Goal: Transaction & Acquisition: Subscribe to service/newsletter

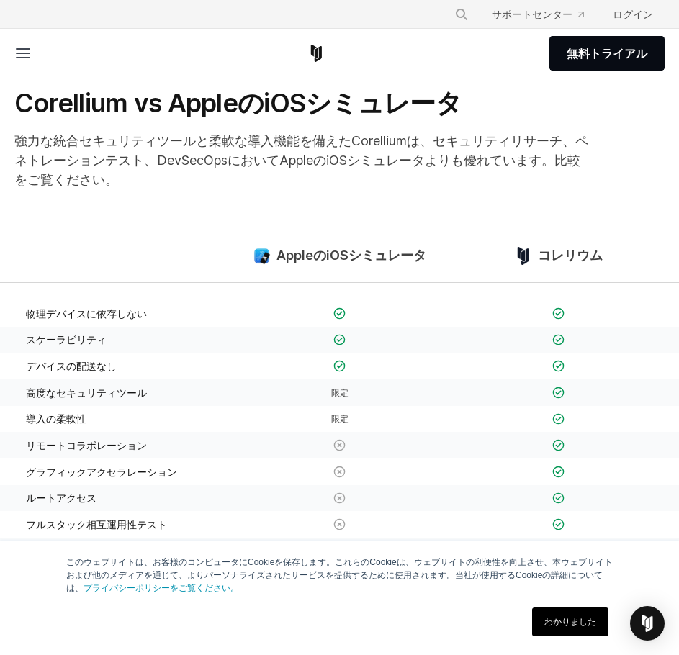
click at [493, 140] on font "強力な統合セキュリティツールと柔軟な導入機能を備えたCorelliumは、セキュリティリサーチ、ペネトレーションテスト、DevSecOpsにおいてAppleの…" at bounding box center [301, 160] width 574 height 54
click at [605, 57] on font "無料トライアル" at bounding box center [607, 53] width 81 height 14
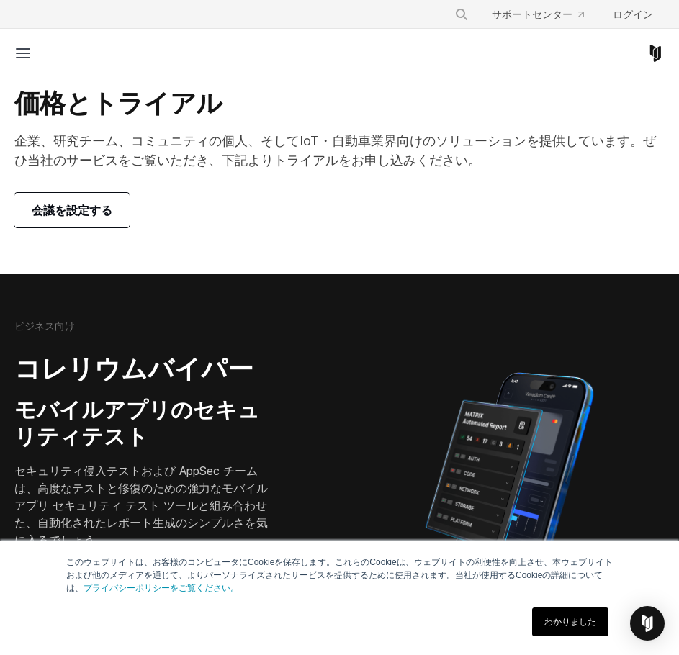
click at [85, 220] on link "会議を設定する" at bounding box center [71, 210] width 115 height 35
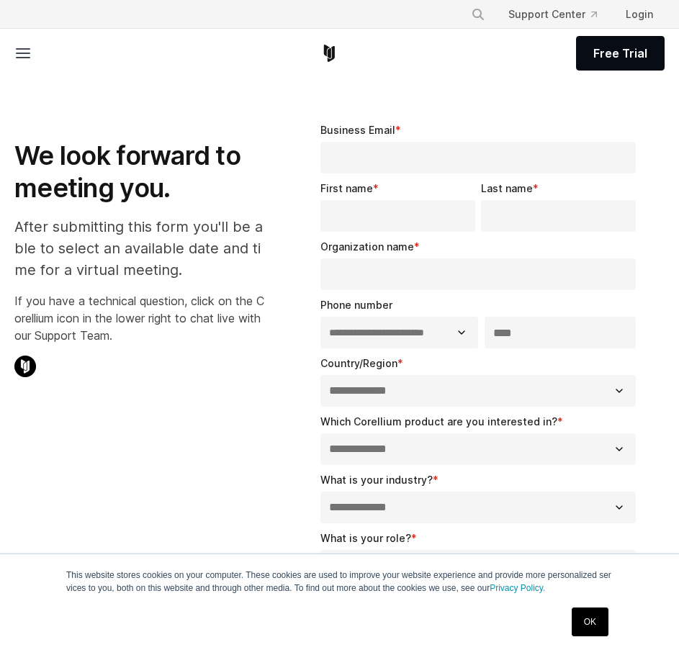
select select "**"
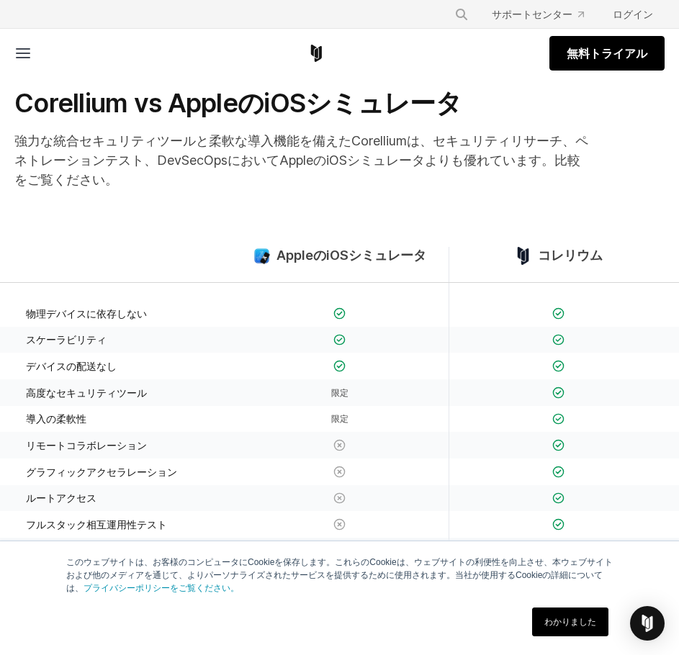
click at [606, 56] on font "無料トライアル" at bounding box center [607, 53] width 81 height 14
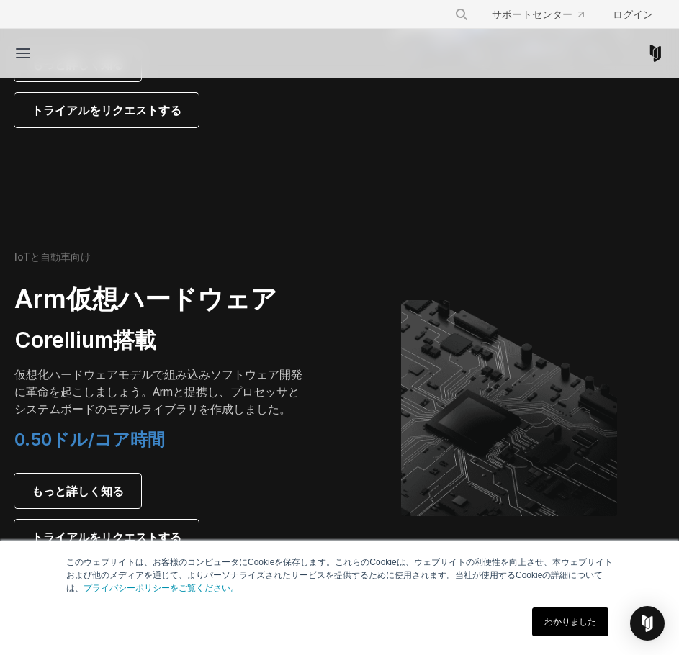
scroll to position [1129, 0]
